Goal: Use online tool/utility

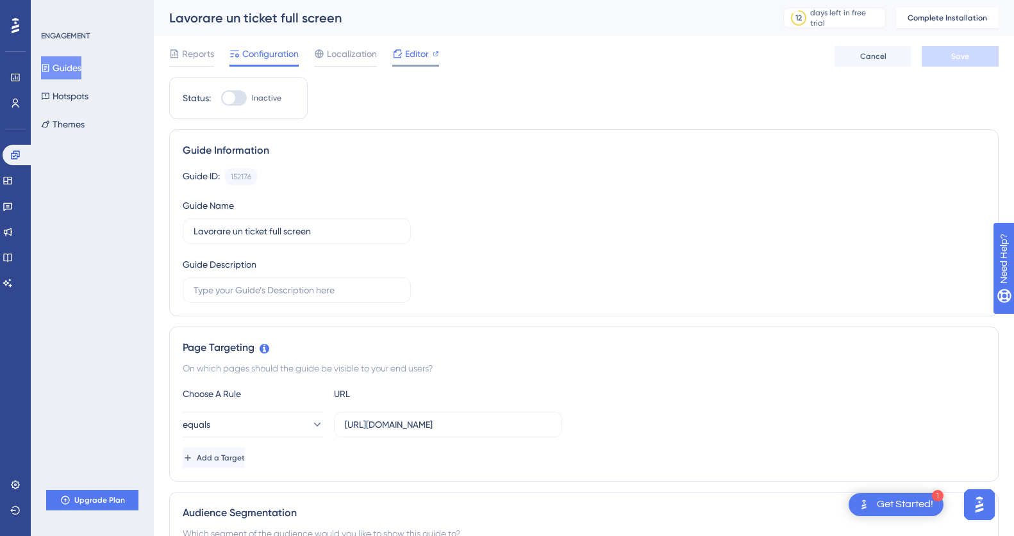
click at [417, 56] on span "Editor" at bounding box center [417, 53] width 24 height 15
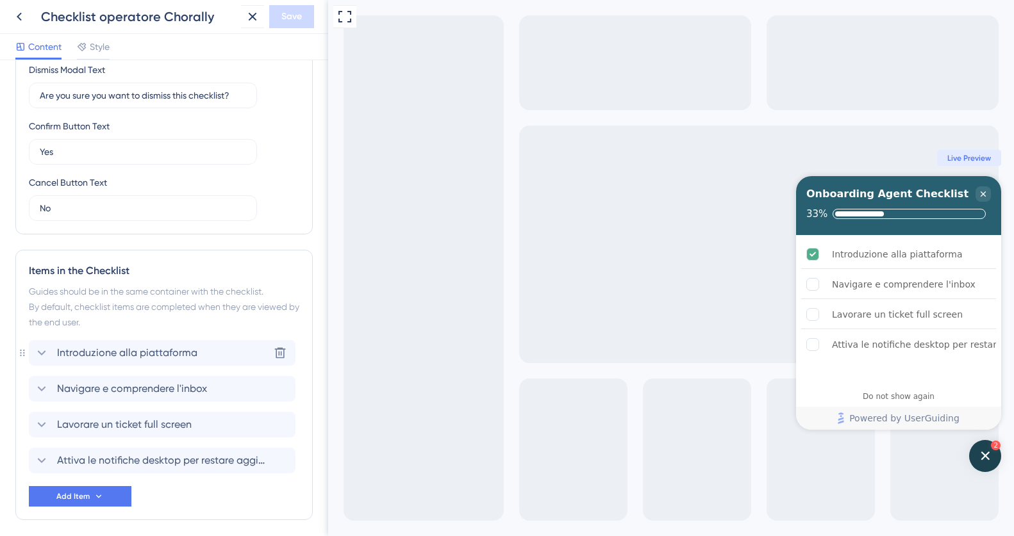
scroll to position [412, 0]
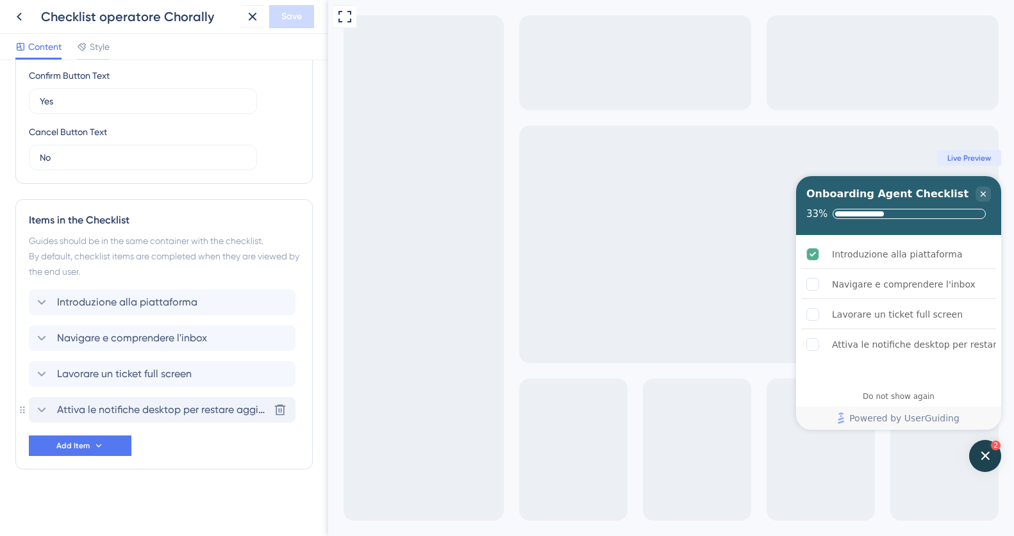
click at [42, 409] on icon at bounding box center [41, 409] width 15 height 15
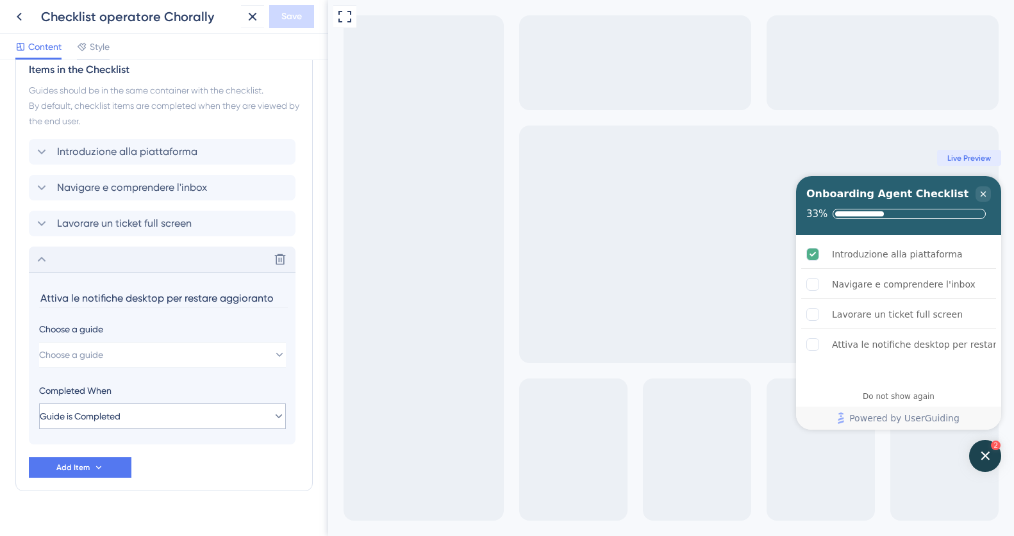
scroll to position [584, 0]
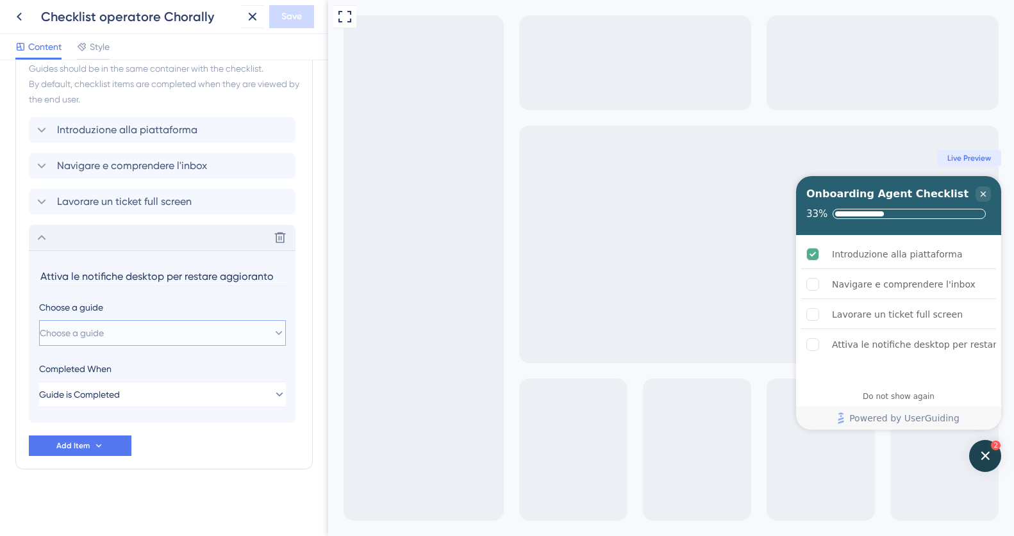
click at [104, 338] on span "Choose a guide" at bounding box center [72, 332] width 64 height 15
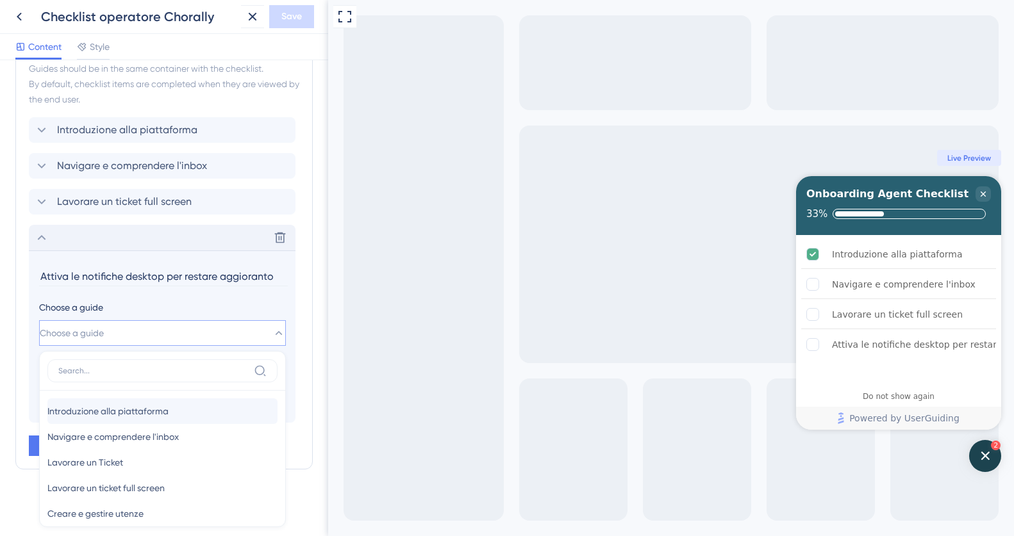
scroll to position [15, 0]
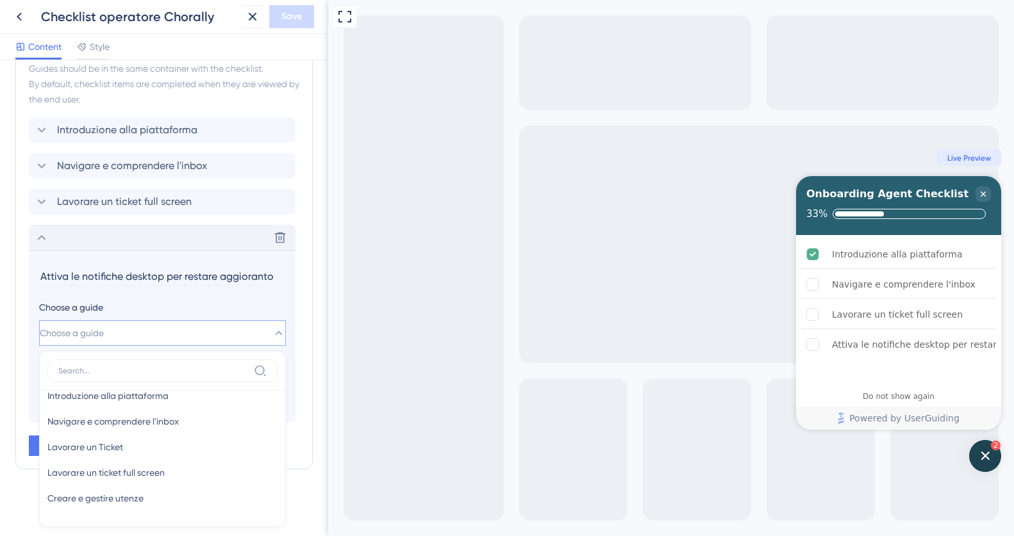
click at [196, 293] on section "Attiva le notifiche desktop per restare aggioranto Choose a guide Choose a guid…" at bounding box center [162, 337] width 267 height 172
